Goal: Information Seeking & Learning: Understand process/instructions

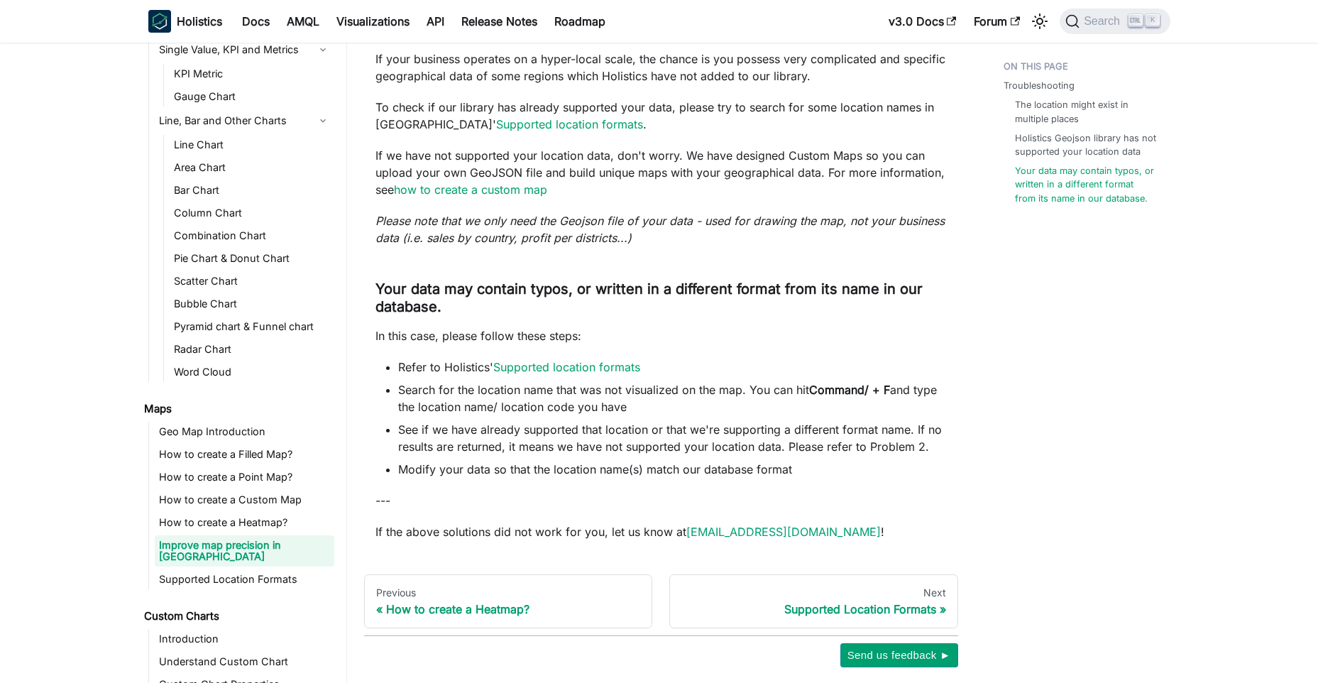
scroll to position [2995, 0]
click at [625, 358] on link "Supported location formats" at bounding box center [566, 365] width 147 height 14
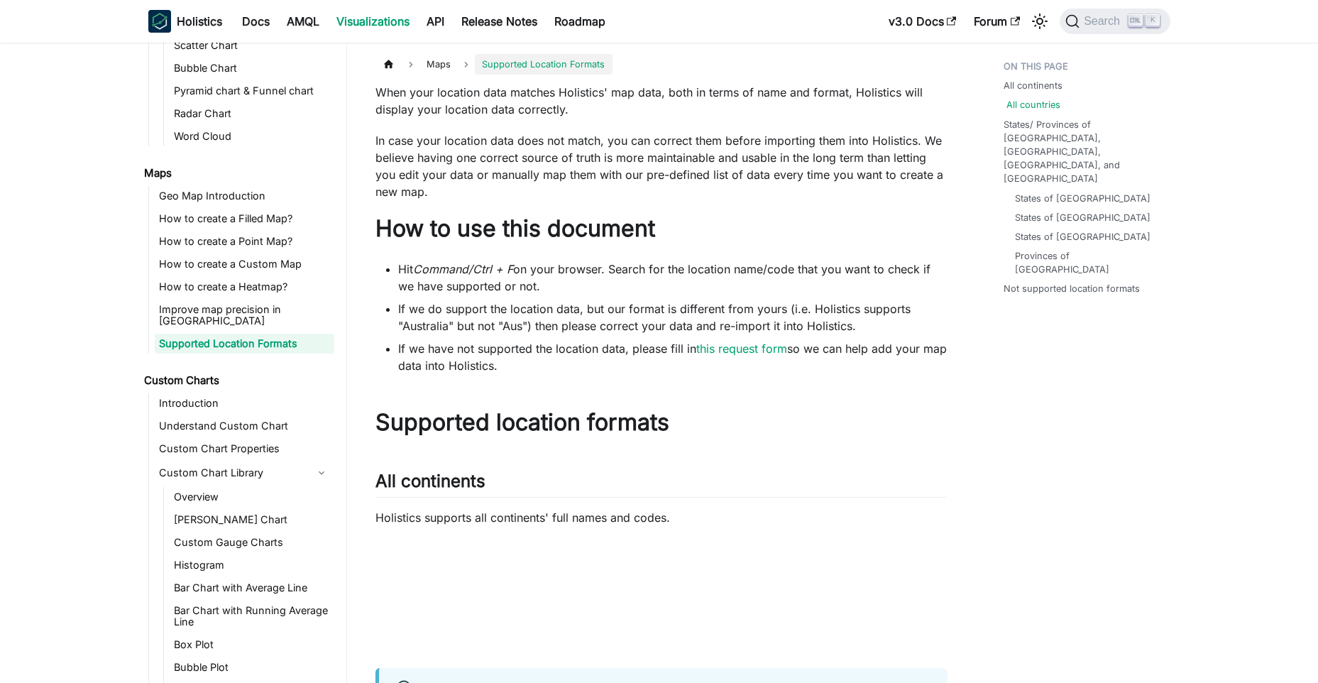
click at [1039, 104] on link "All countries" at bounding box center [1034, 104] width 54 height 13
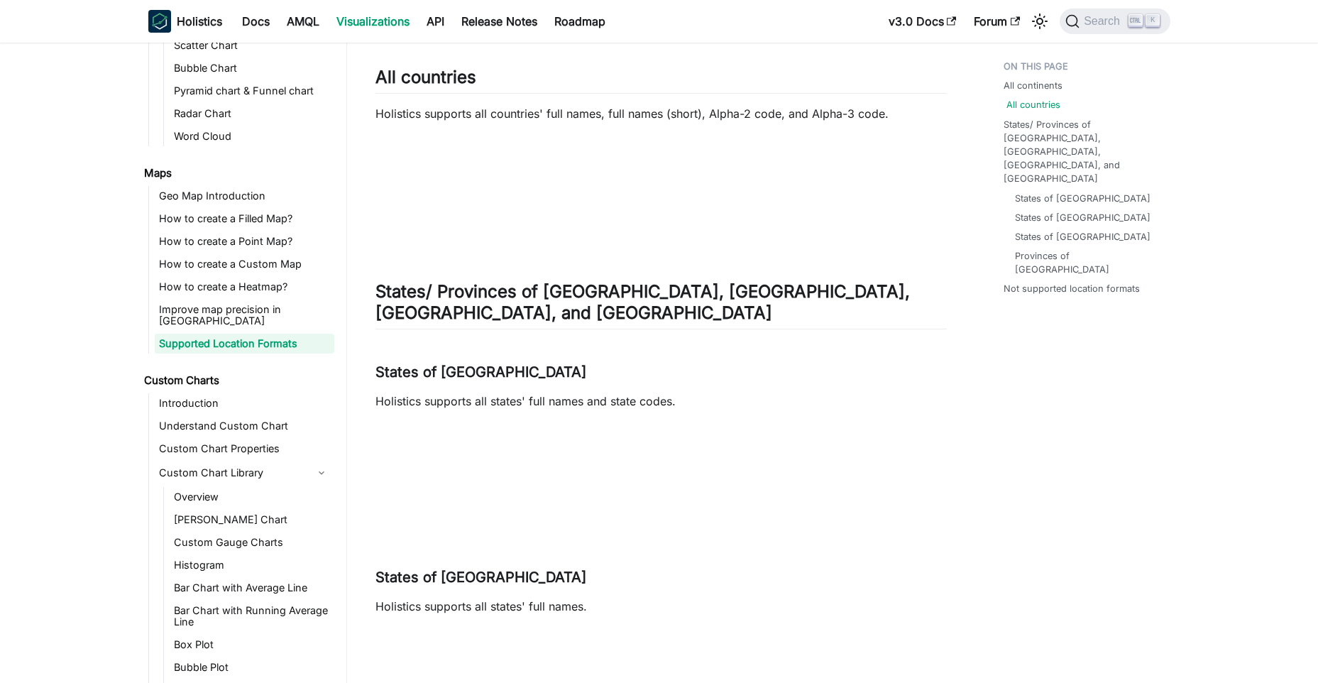
click at [1039, 104] on link "All countries" at bounding box center [1034, 104] width 54 height 13
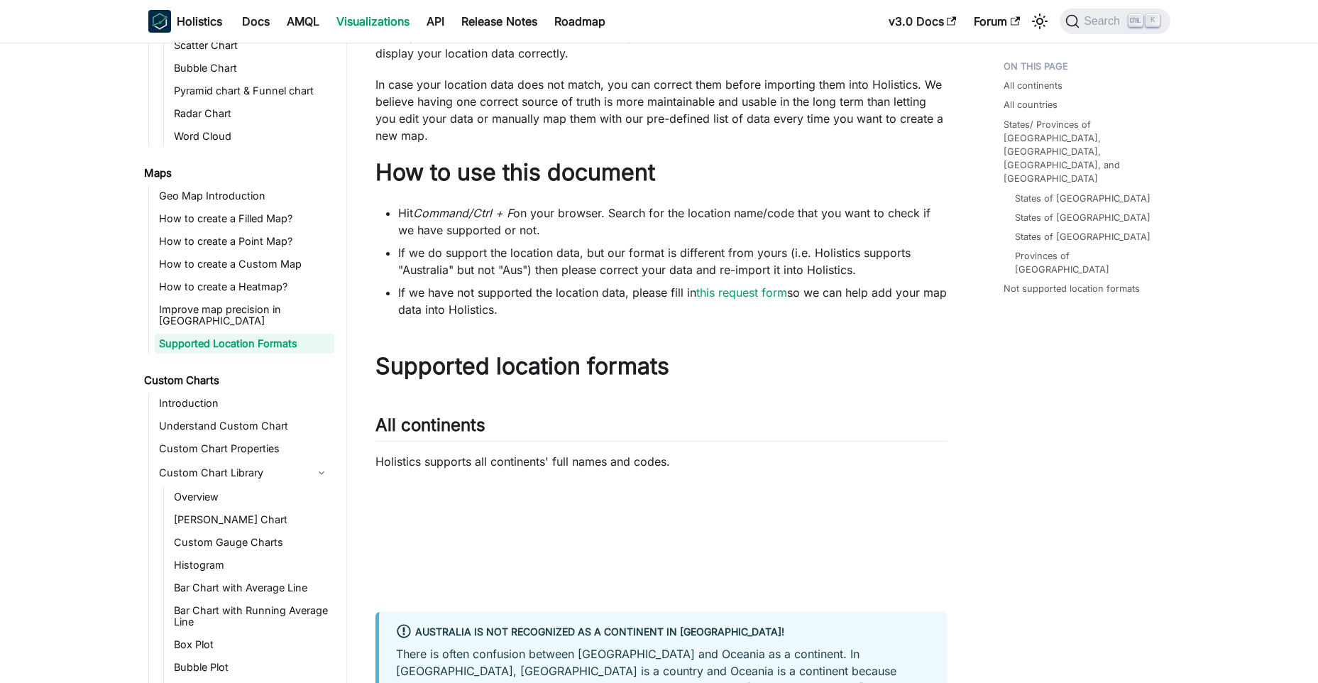
scroll to position [0, 0]
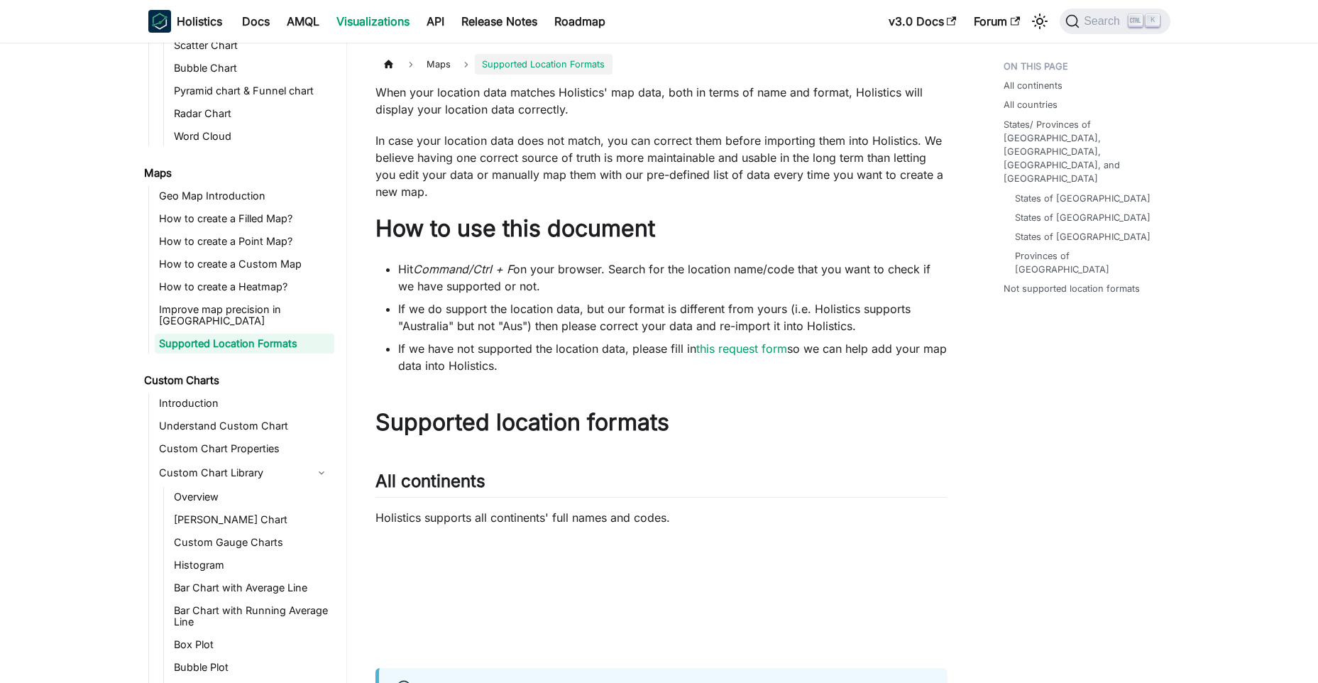
click at [432, 72] on span "Maps" at bounding box center [439, 64] width 38 height 21
click at [434, 65] on span "Maps" at bounding box center [439, 64] width 38 height 21
